Goal: Information Seeking & Learning: Learn about a topic

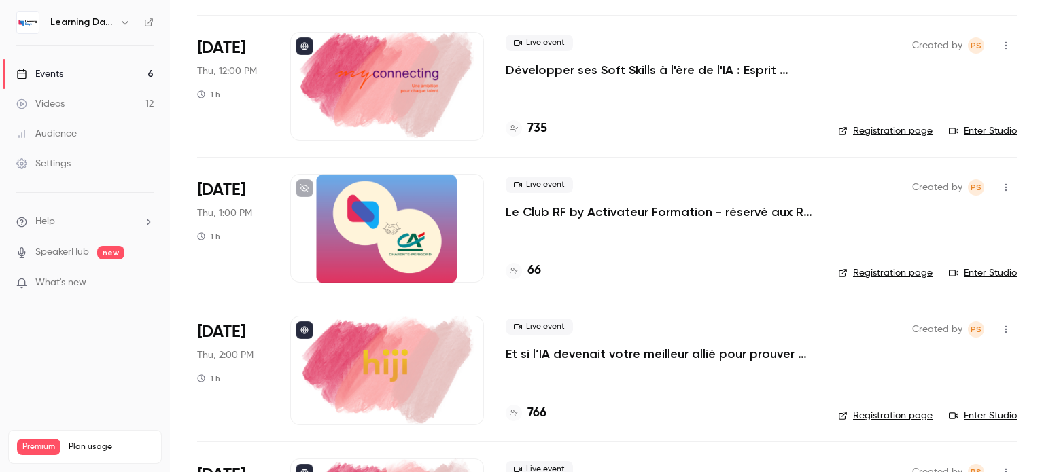
scroll to position [488, 0]
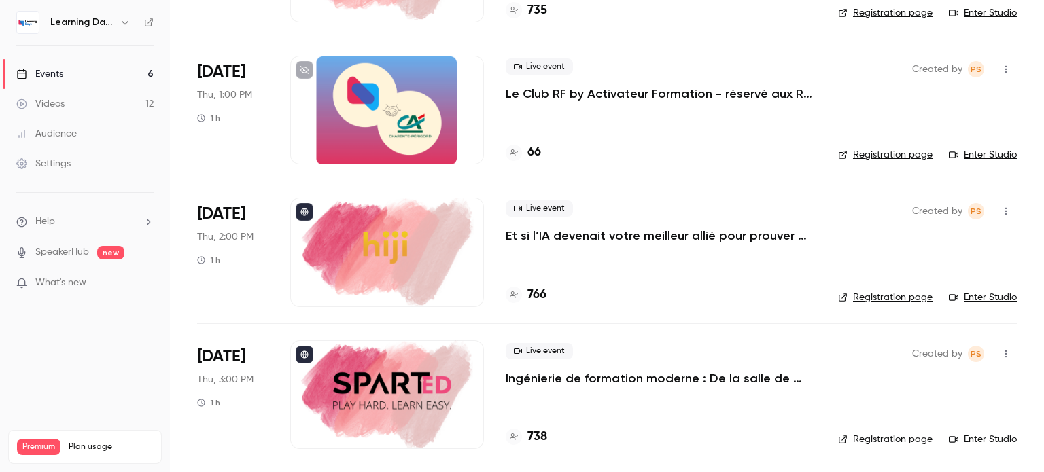
click at [731, 379] on p "Ingénierie de formation moderne : De la salle de classe au flux de travail, con…" at bounding box center [661, 378] width 311 height 16
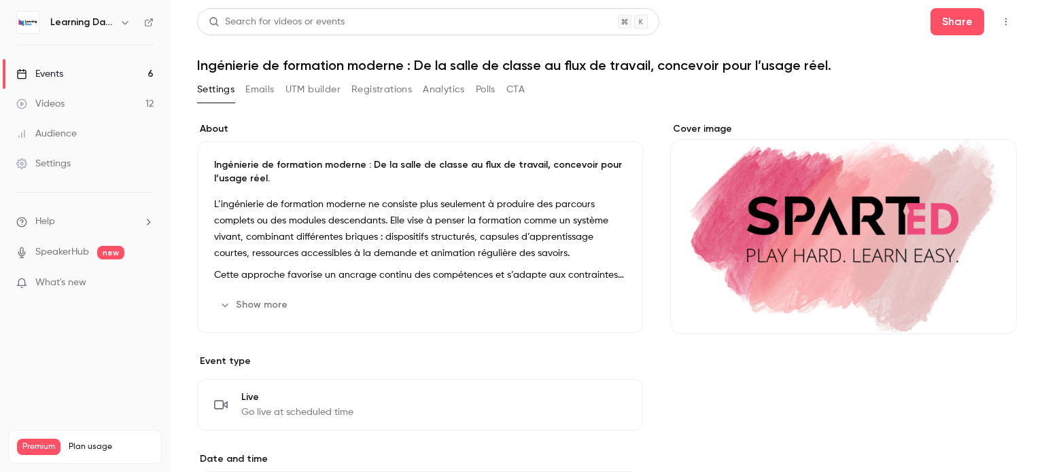
click at [268, 309] on button "Show more" at bounding box center [255, 305] width 82 height 22
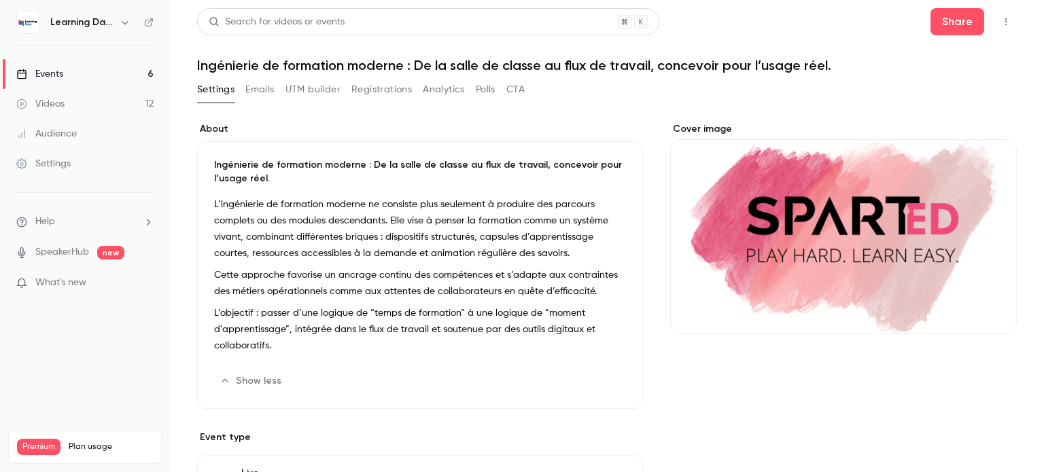
click at [296, 349] on p "L’objectif : passer d’une logique de “temps de formation” à une logique de “mom…" at bounding box center [420, 329] width 412 height 49
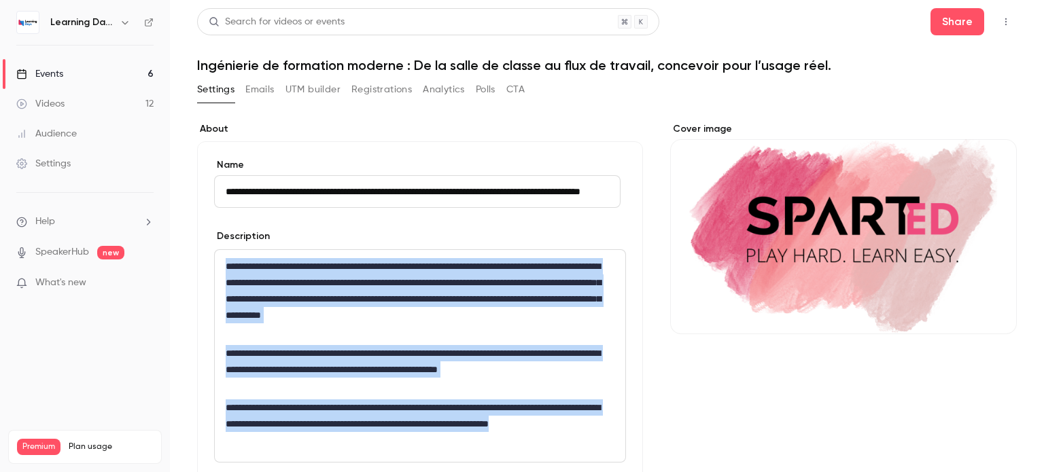
drag, startPoint x: 223, startPoint y: 270, endPoint x: 306, endPoint y: 453, distance: 201.4
click at [306, 453] on div "**********" at bounding box center [420, 356] width 411 height 212
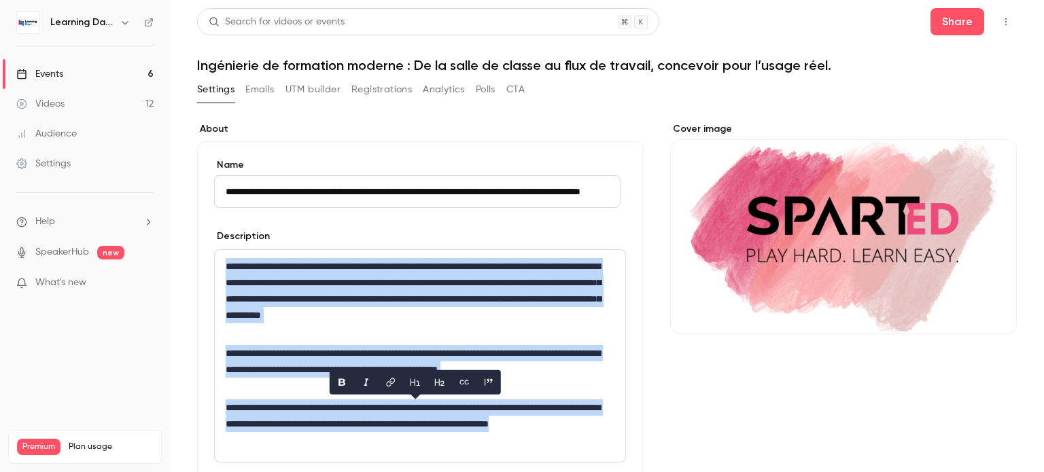
copy div "**********"
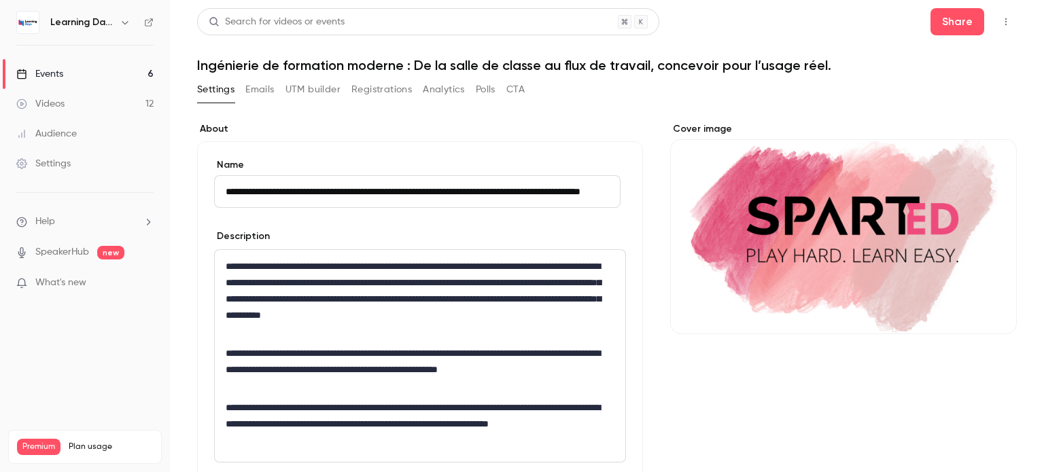
click at [624, 258] on div "**********" at bounding box center [420, 334] width 446 height 387
click at [56, 129] on div "Audience" at bounding box center [46, 134] width 60 height 14
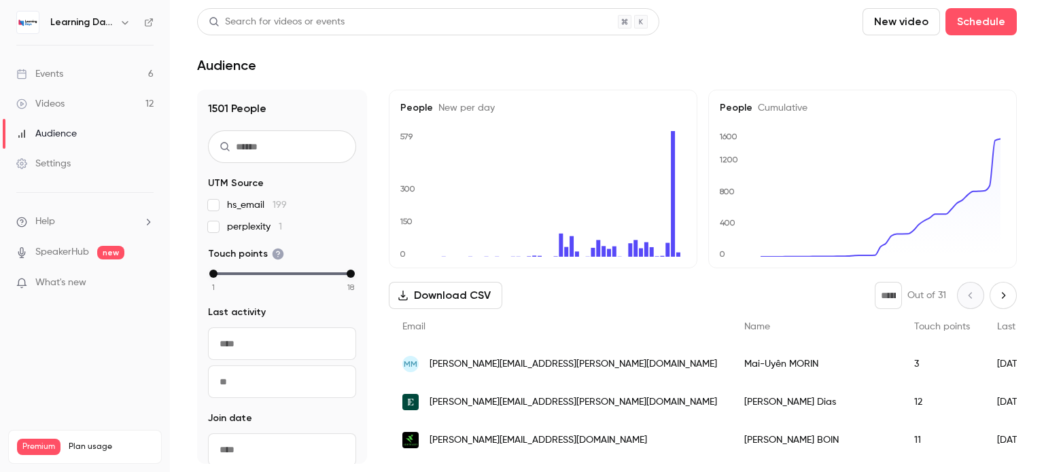
click at [54, 72] on div "Events" at bounding box center [39, 74] width 47 height 14
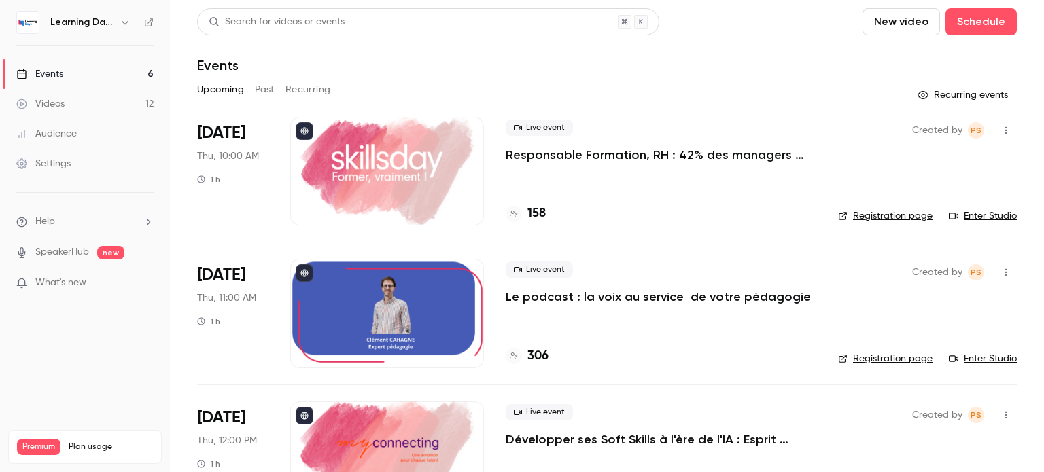
click at [266, 88] on button "Past" at bounding box center [265, 90] width 20 height 22
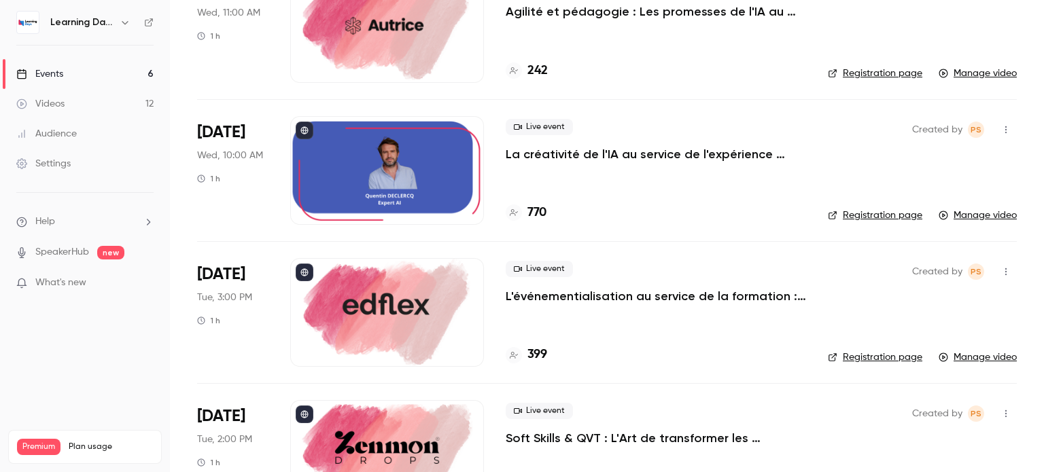
scroll to position [594, 0]
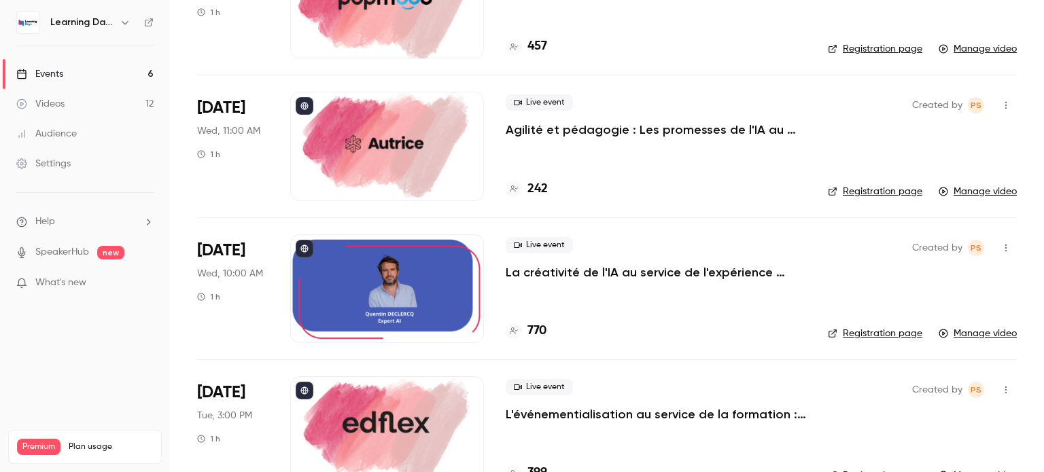
click at [557, 274] on p "La créativité de l'IA au service de l'expérience apprenante." at bounding box center [656, 272] width 300 height 16
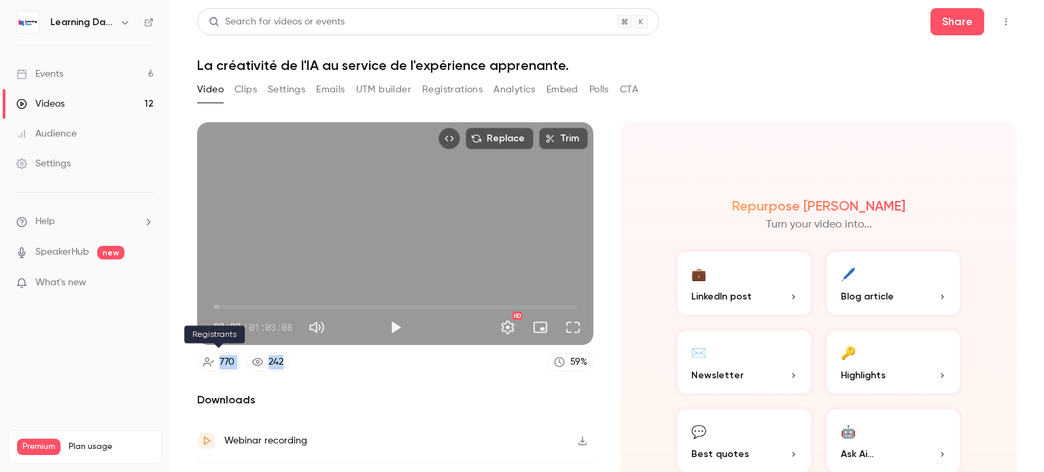
drag, startPoint x: 305, startPoint y: 359, endPoint x: 208, endPoint y: 355, distance: 96.6
click at [208, 355] on div "770 242 59 %" at bounding box center [395, 362] width 396 height 18
copy div "770 242"
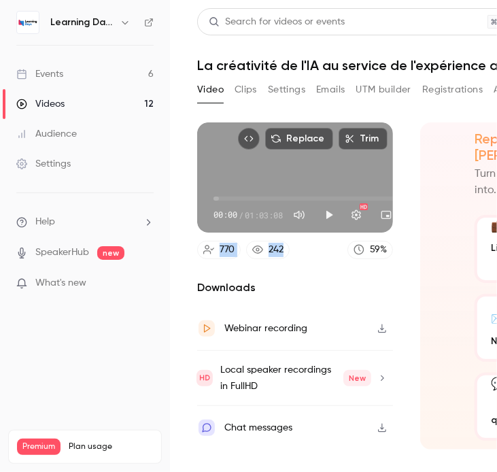
click at [56, 75] on div "Events" at bounding box center [39, 74] width 47 height 14
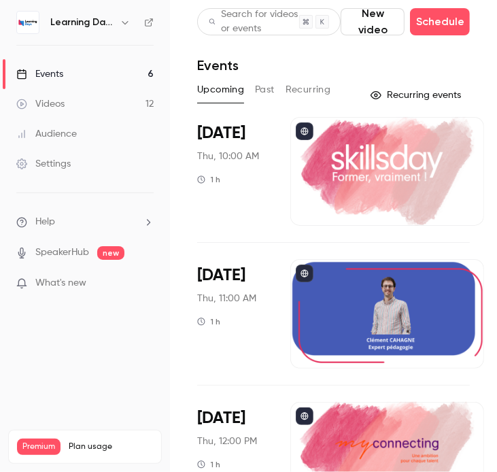
click at [262, 92] on button "Past" at bounding box center [265, 90] width 20 height 22
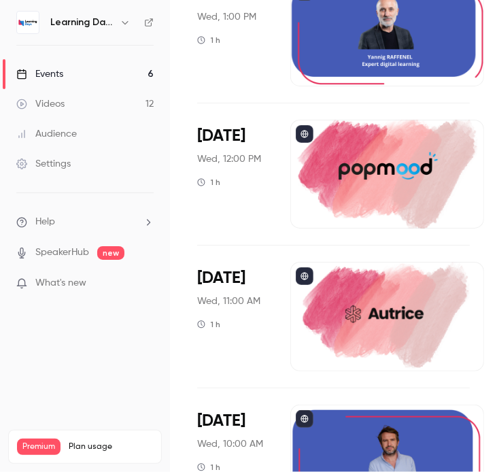
scroll to position [424, 226]
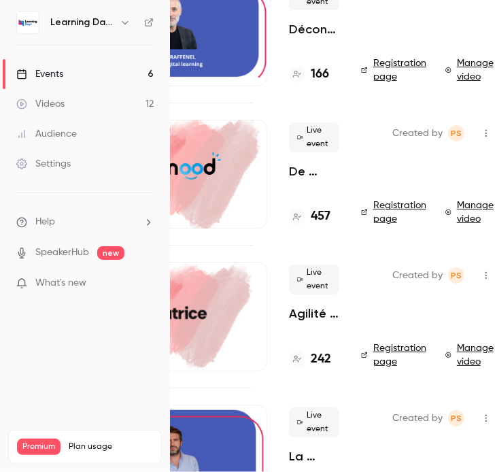
click at [295, 329] on div "Live event Agilité et pédagogie : Les promesses de l'IA au service de l'expérie…" at bounding box center [314, 316] width 50 height 109
click at [300, 319] on p "Agilité et pédagogie : Les promesses de l'IA au service de l'expérience apprena…" at bounding box center [314, 313] width 50 height 16
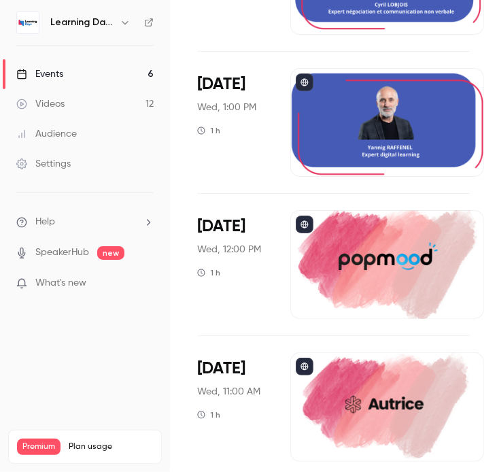
scroll to position [319, 0]
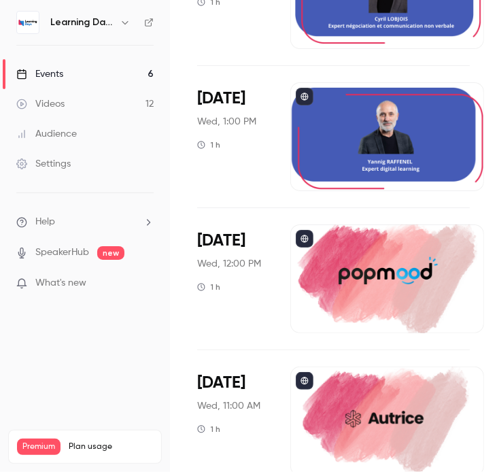
click at [370, 254] on div at bounding box center [387, 278] width 194 height 109
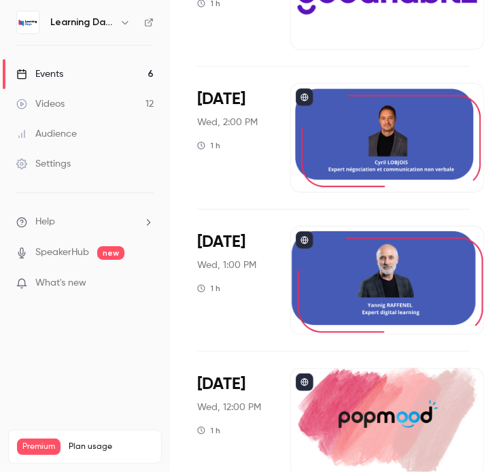
scroll to position [174, 0]
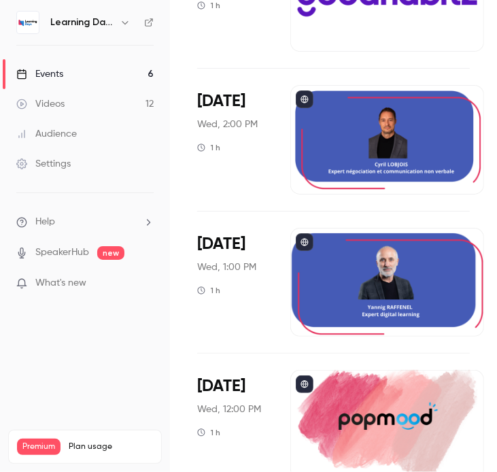
click at [351, 282] on div at bounding box center [387, 282] width 194 height 109
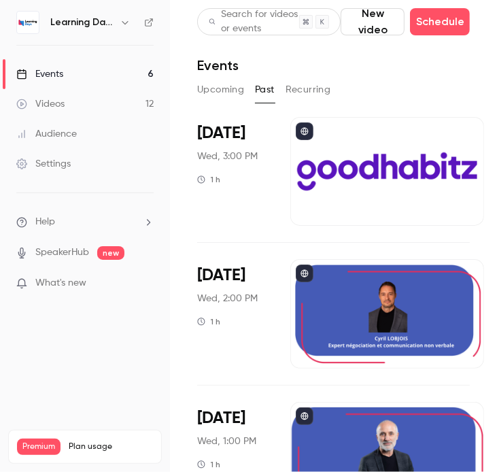
click at [312, 315] on div at bounding box center [387, 313] width 194 height 109
click at [290, 159] on div at bounding box center [387, 171] width 194 height 109
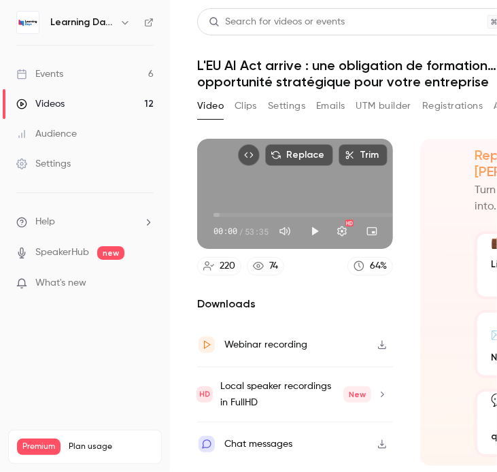
click at [54, 70] on div "Events" at bounding box center [39, 74] width 47 height 14
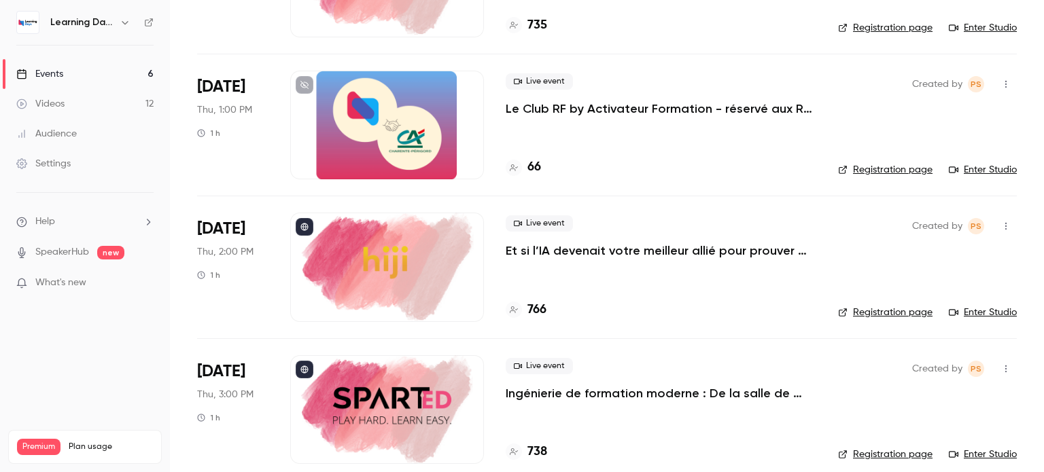
scroll to position [488, 0]
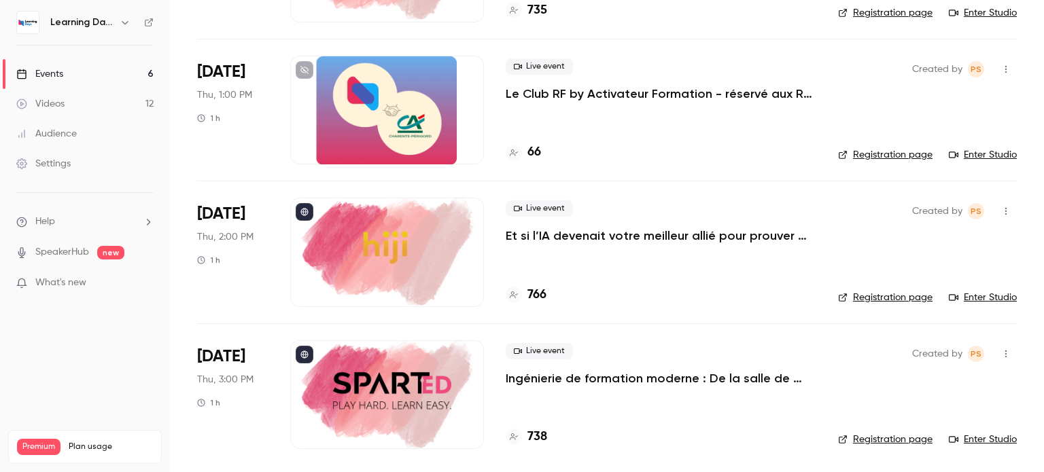
click at [400, 382] on div at bounding box center [387, 395] width 194 height 109
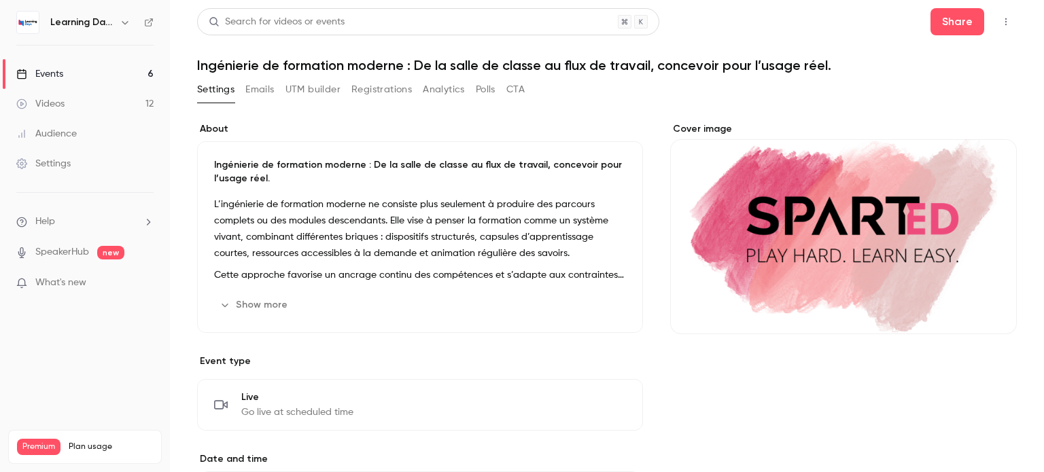
click at [264, 303] on button "Show more" at bounding box center [255, 305] width 82 height 22
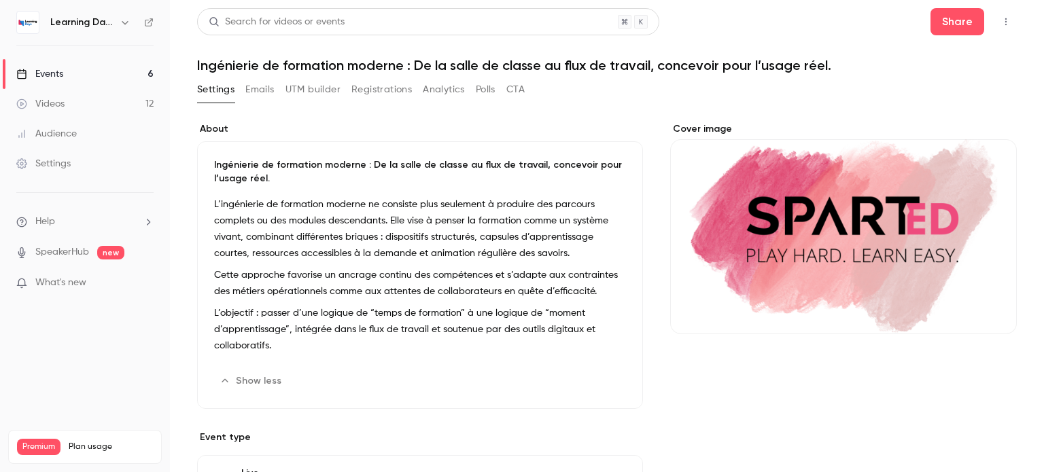
click at [440, 343] on p "L’objectif : passer d’une logique de “temps de formation” à une logique de “mom…" at bounding box center [420, 329] width 412 height 49
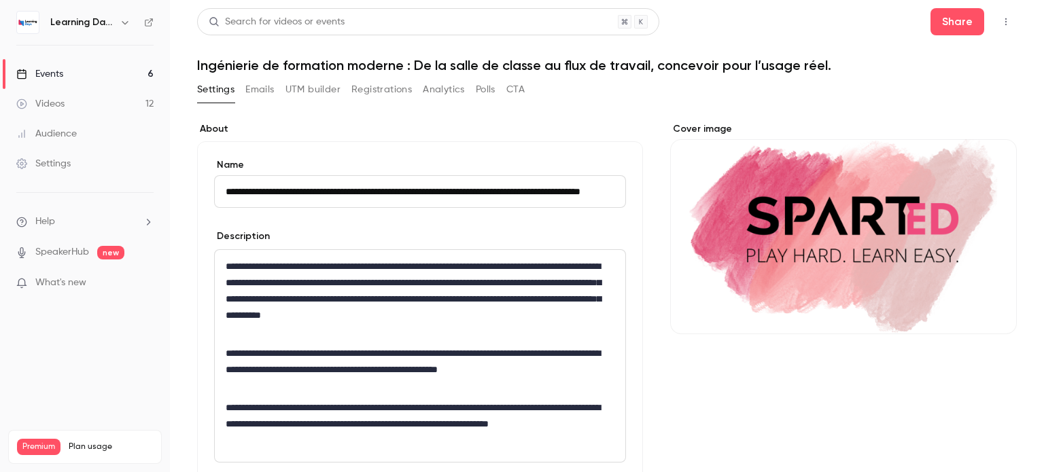
click at [440, 343] on div "**********" at bounding box center [420, 356] width 411 height 212
click at [307, 313] on p "**********" at bounding box center [417, 299] width 383 height 82
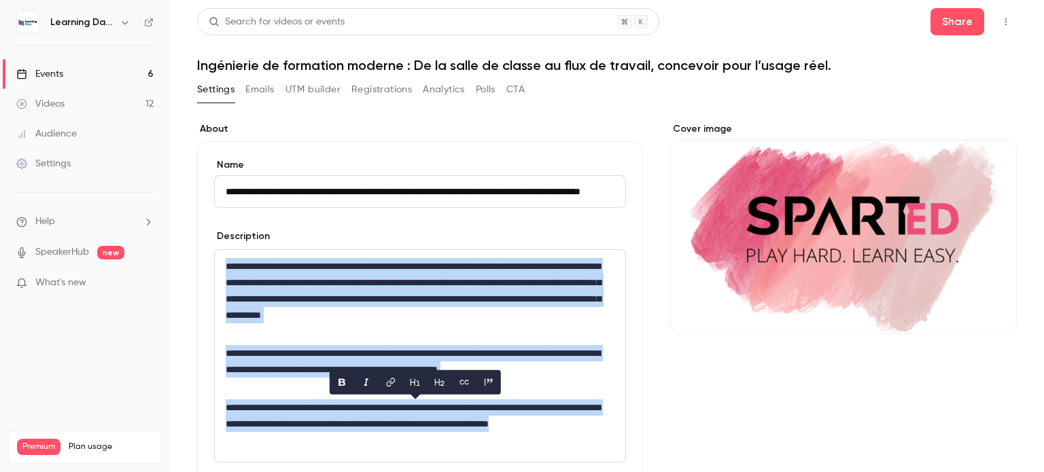
copy div "**********"
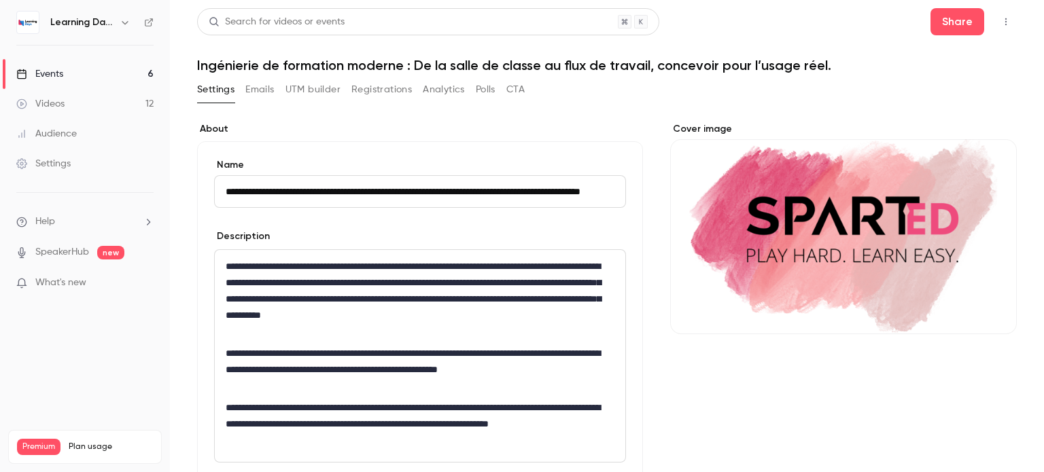
click at [218, 94] on button "Settings" at bounding box center [215, 90] width 37 height 22
click at [35, 73] on div "Events" at bounding box center [39, 74] width 47 height 14
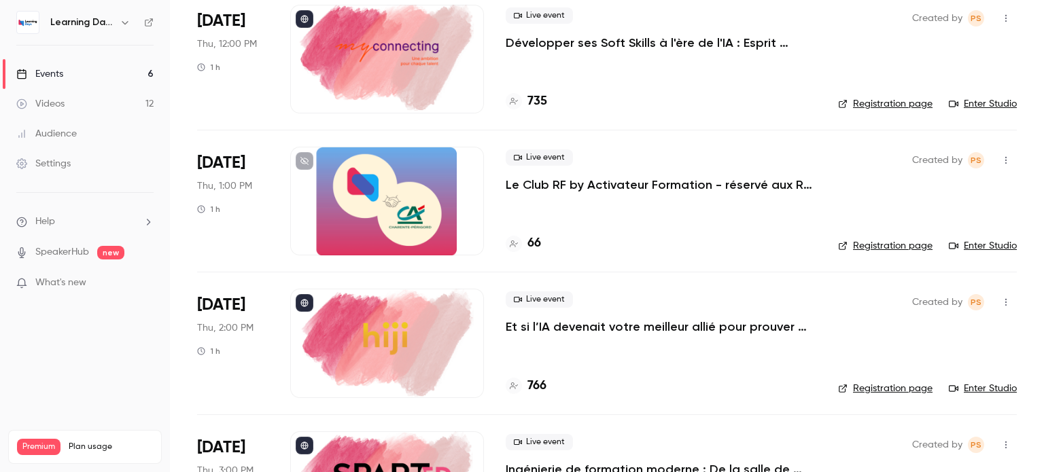
scroll to position [488, 0]
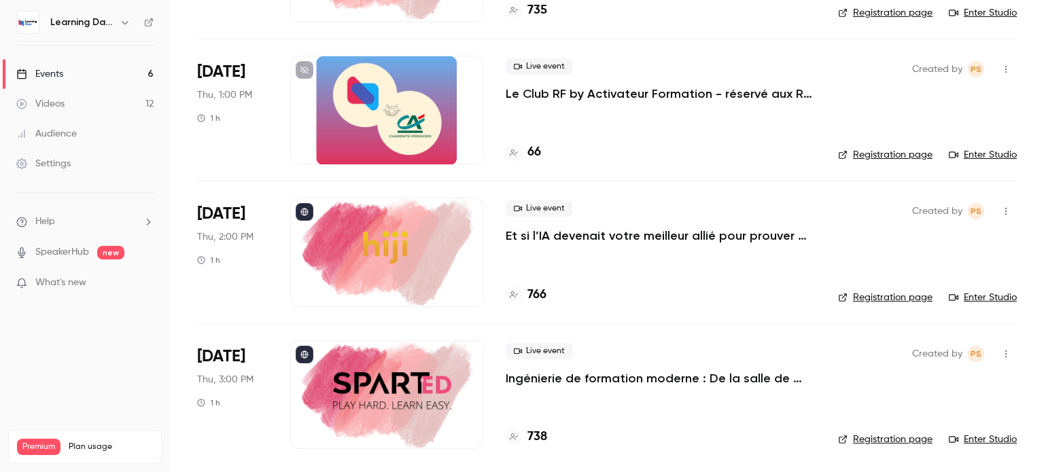
click at [971, 438] on link "Enter Studio" at bounding box center [983, 440] width 68 height 14
click at [595, 379] on p "Ingénierie de formation moderne : De la salle de classe au flux de travail, con…" at bounding box center [661, 378] width 311 height 16
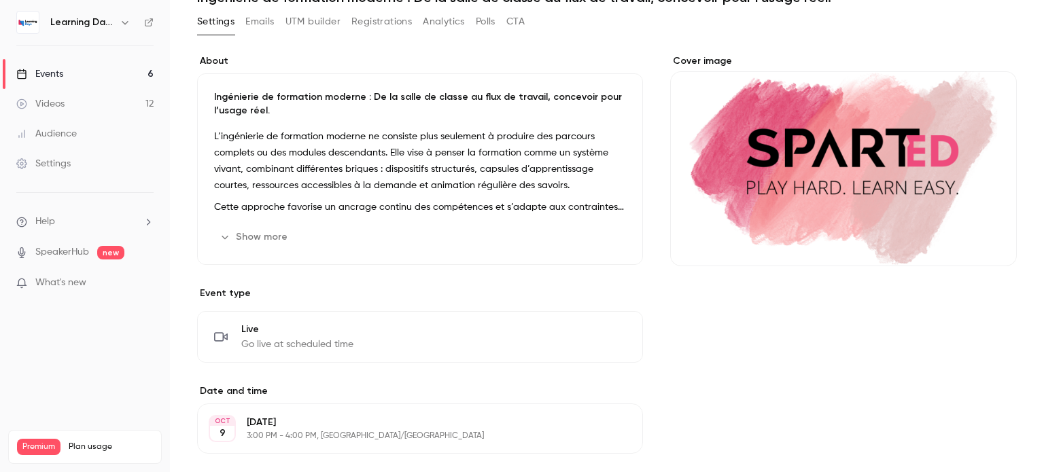
scroll to position [65, 0]
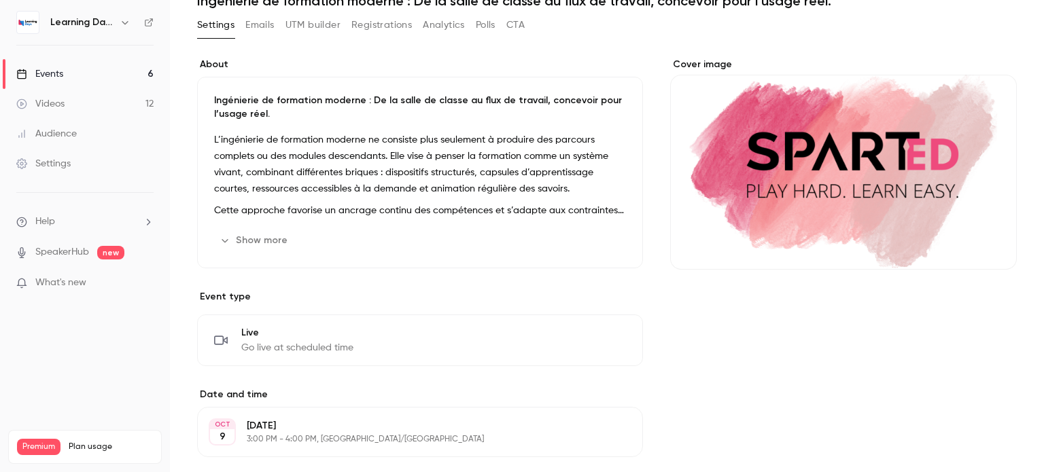
click at [269, 112] on p "Ingénierie de formation moderne : De la salle de classe au flux de travail, con…" at bounding box center [420, 107] width 412 height 27
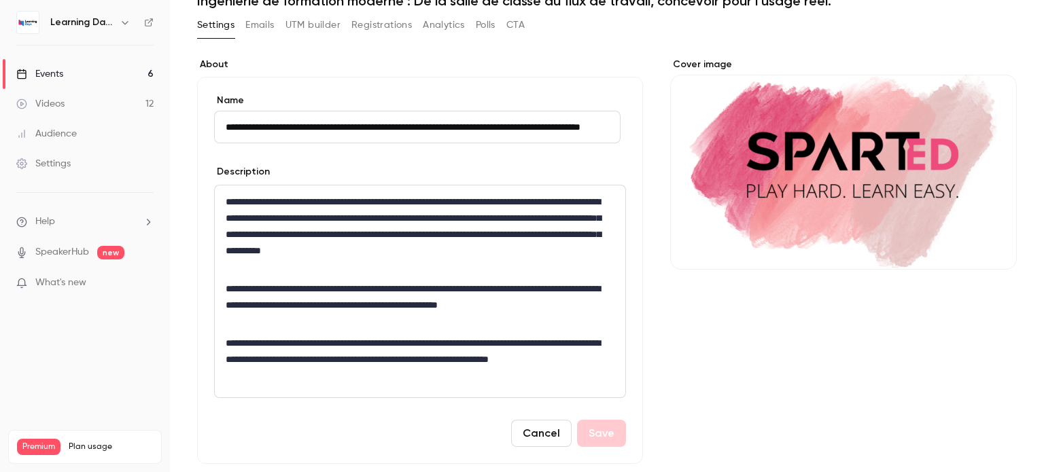
scroll to position [0, 0]
drag, startPoint x: 610, startPoint y: 125, endPoint x: 192, endPoint y: 109, distance: 418.3
click at [192, 109] on main "**********" at bounding box center [607, 236] width 874 height 472
